Goal: Task Accomplishment & Management: Manage account settings

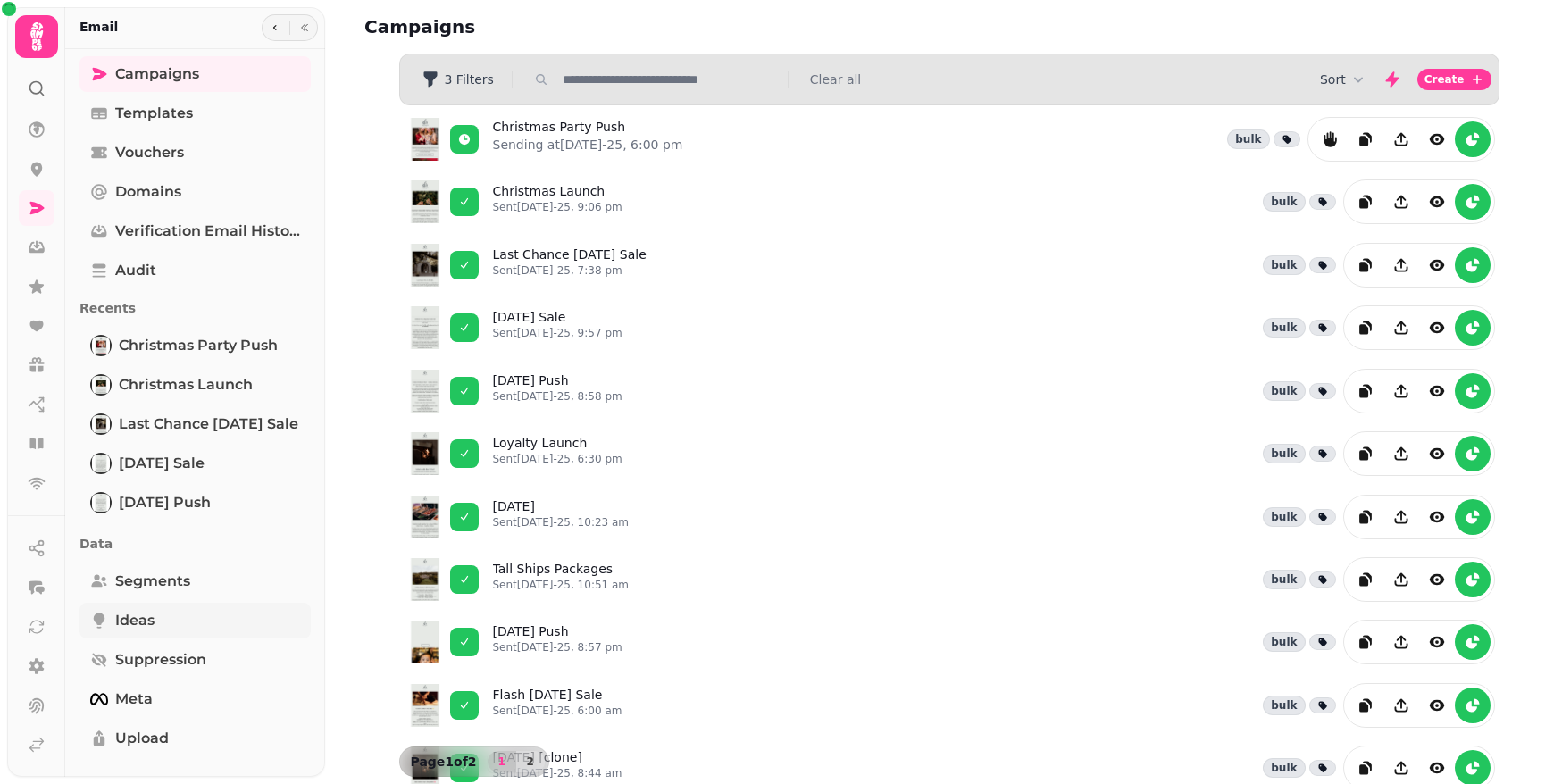
scroll to position [69, 0]
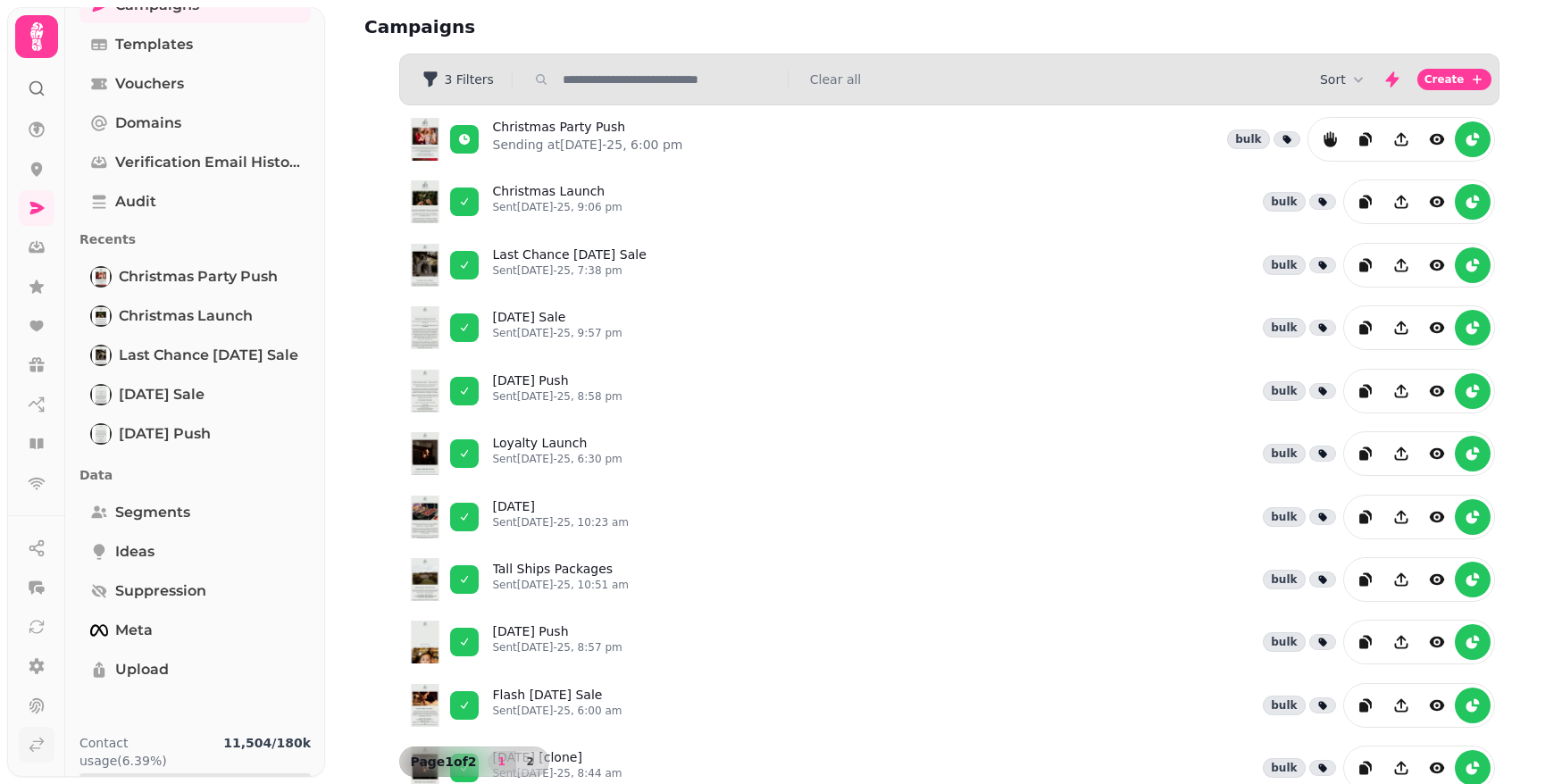
click at [26, 753] on link at bounding box center [36, 744] width 36 height 36
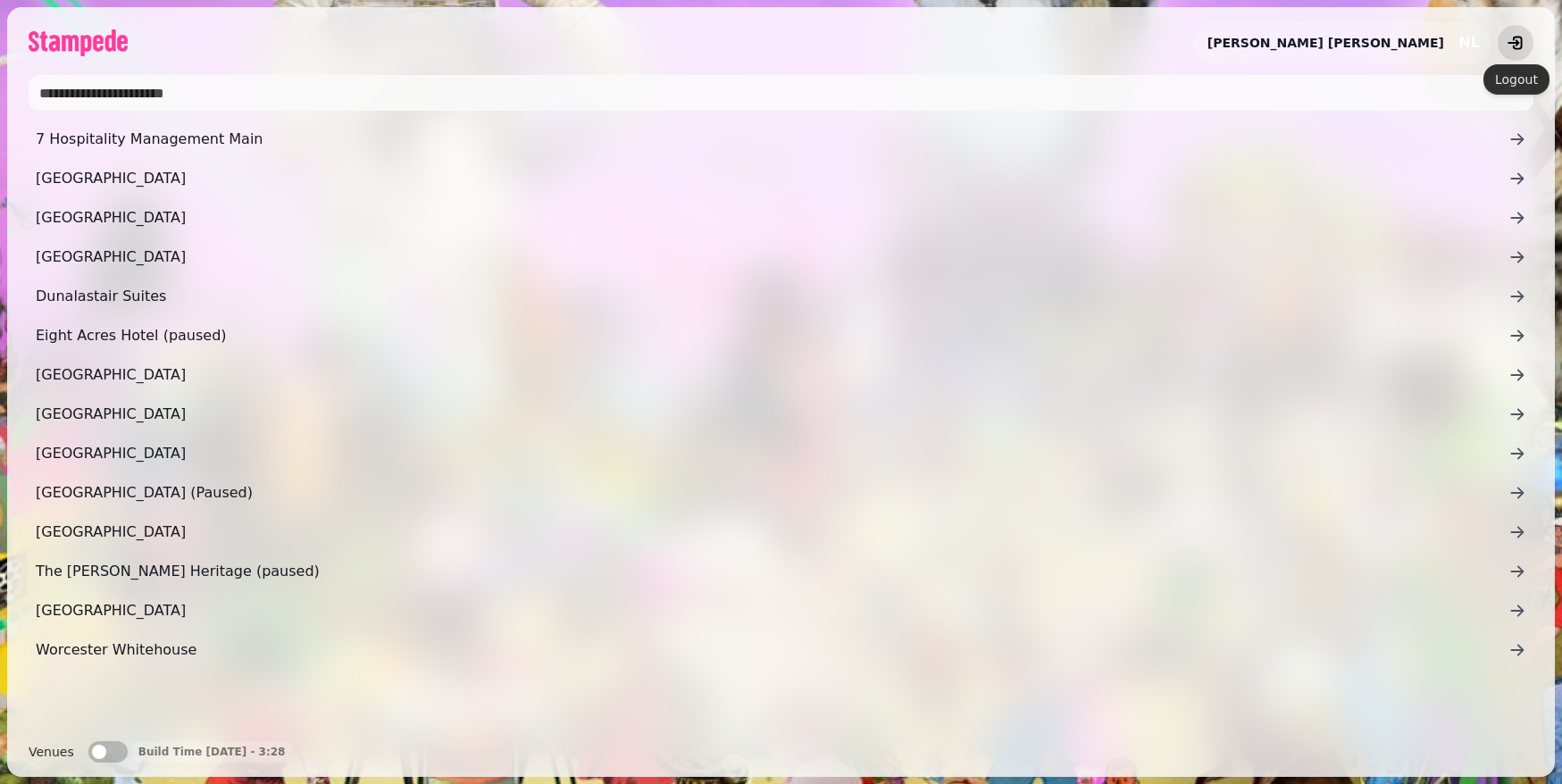
click at [1520, 46] on icon "logout" at bounding box center [1517, 43] width 10 height 14
